Goal: Obtain resource: Download file/media

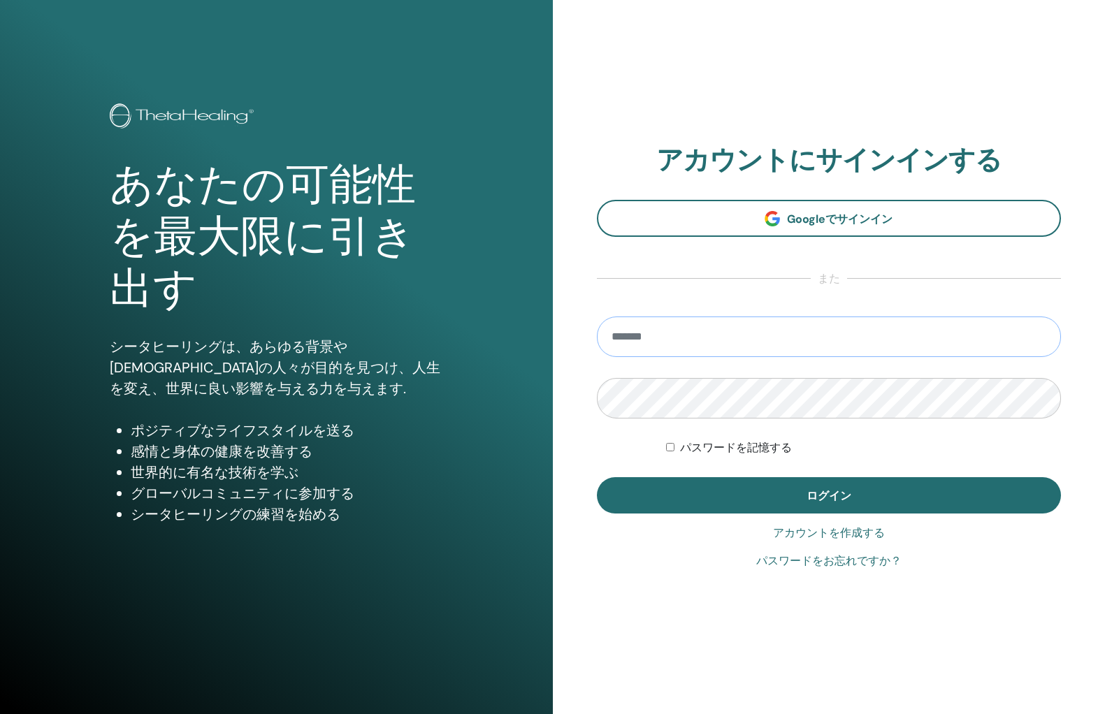
type input "**********"
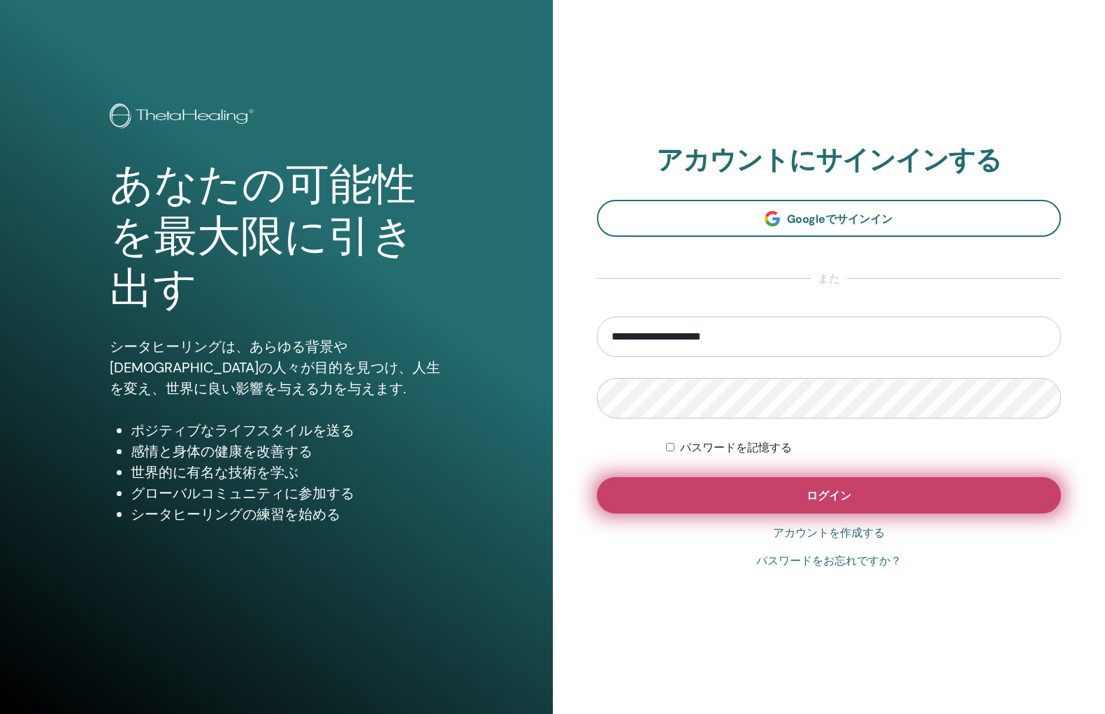
click at [797, 507] on button "ログイン" at bounding box center [829, 495] width 465 height 36
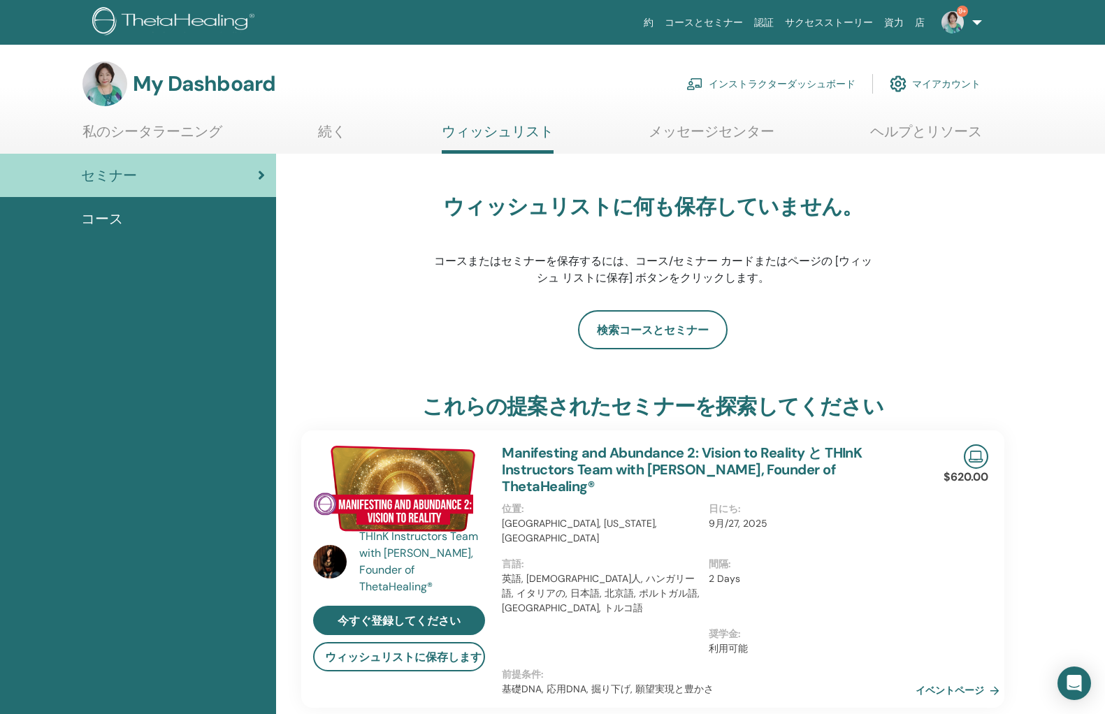
click at [736, 86] on link "インストラクターダッシュボード" at bounding box center [770, 83] width 169 height 31
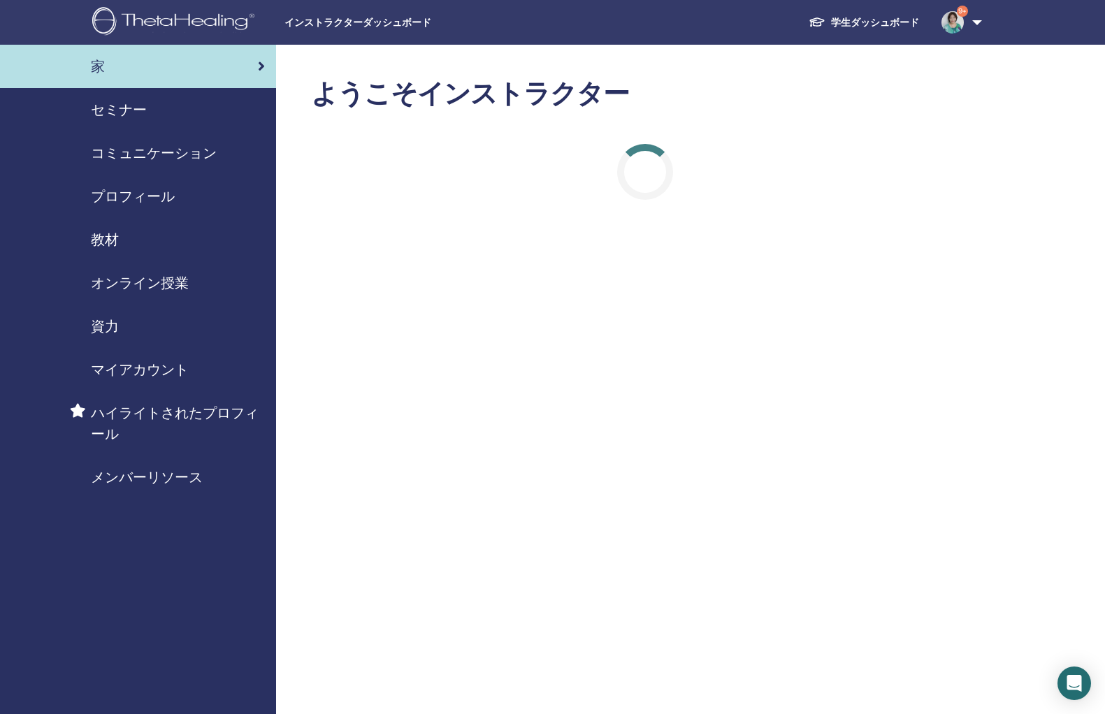
click at [106, 243] on span "教材" at bounding box center [105, 239] width 28 height 21
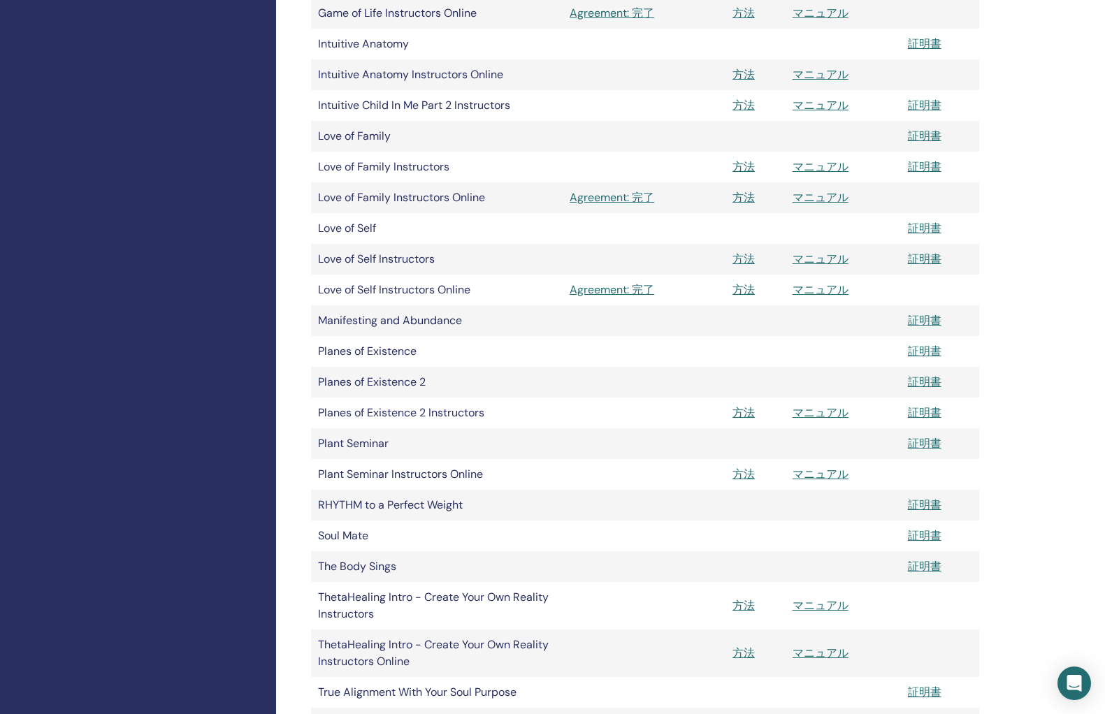
scroll to position [1258, 0]
click at [808, 410] on link "マニュアル" at bounding box center [820, 412] width 56 height 15
